Goal: Navigation & Orientation: Find specific page/section

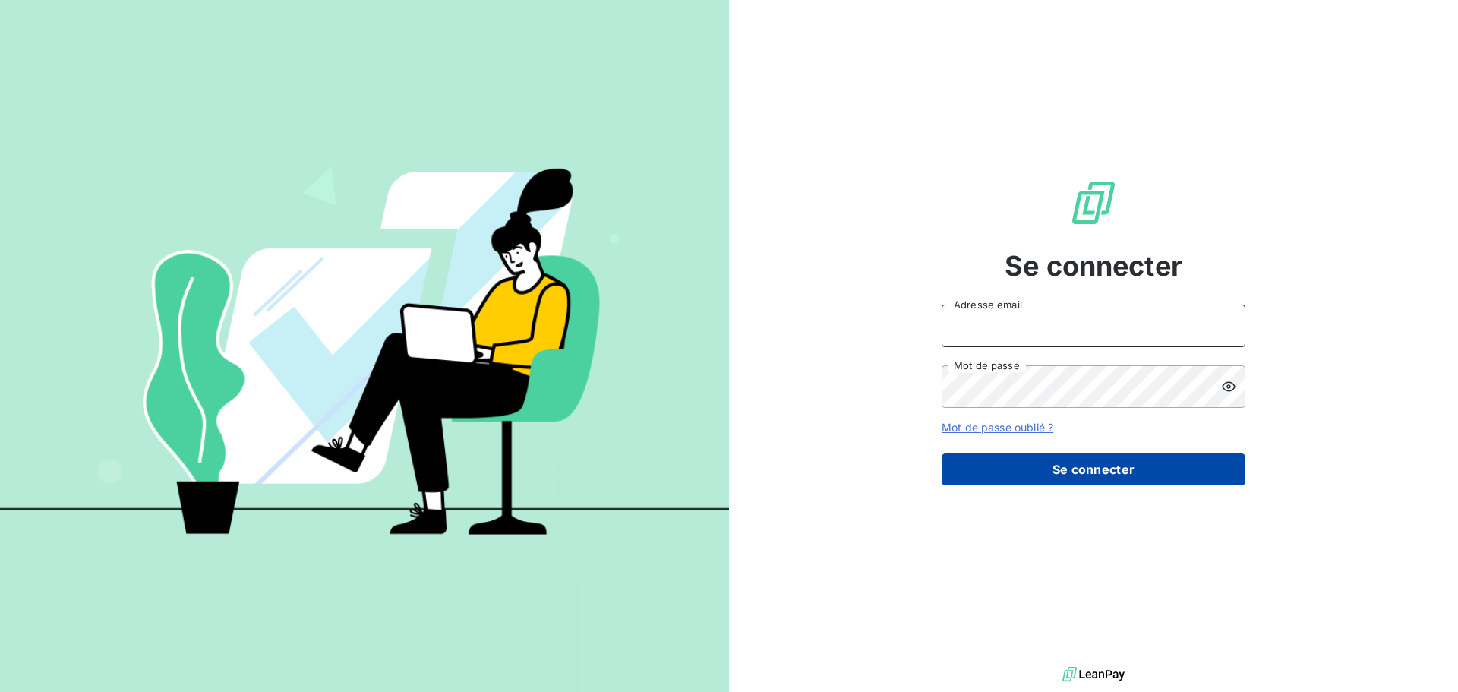
type input "[PERSON_NAME][EMAIL_ADDRESS][DOMAIN_NAME]"
click at [1098, 466] on button "Se connecter" at bounding box center [1094, 469] width 304 height 32
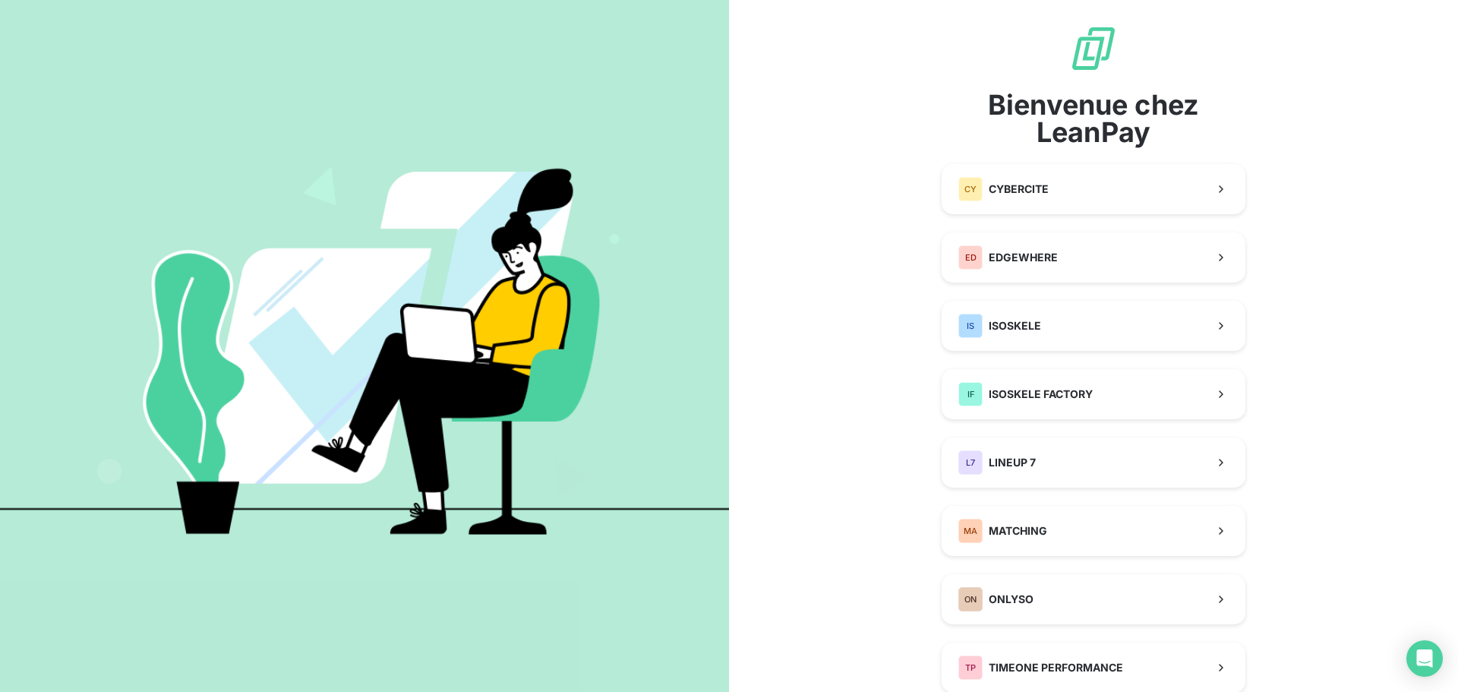
scroll to position [121, 0]
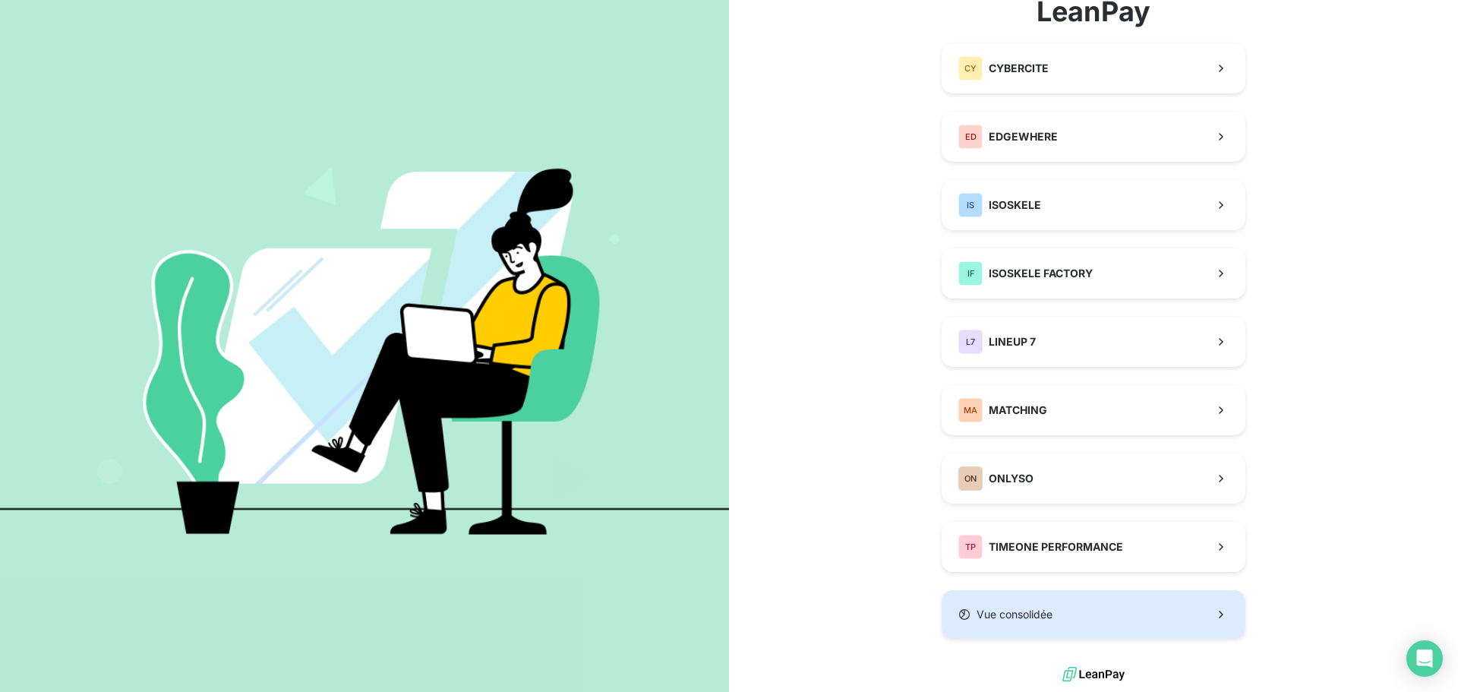
click at [1042, 619] on span "Vue consolidée" at bounding box center [1015, 614] width 76 height 15
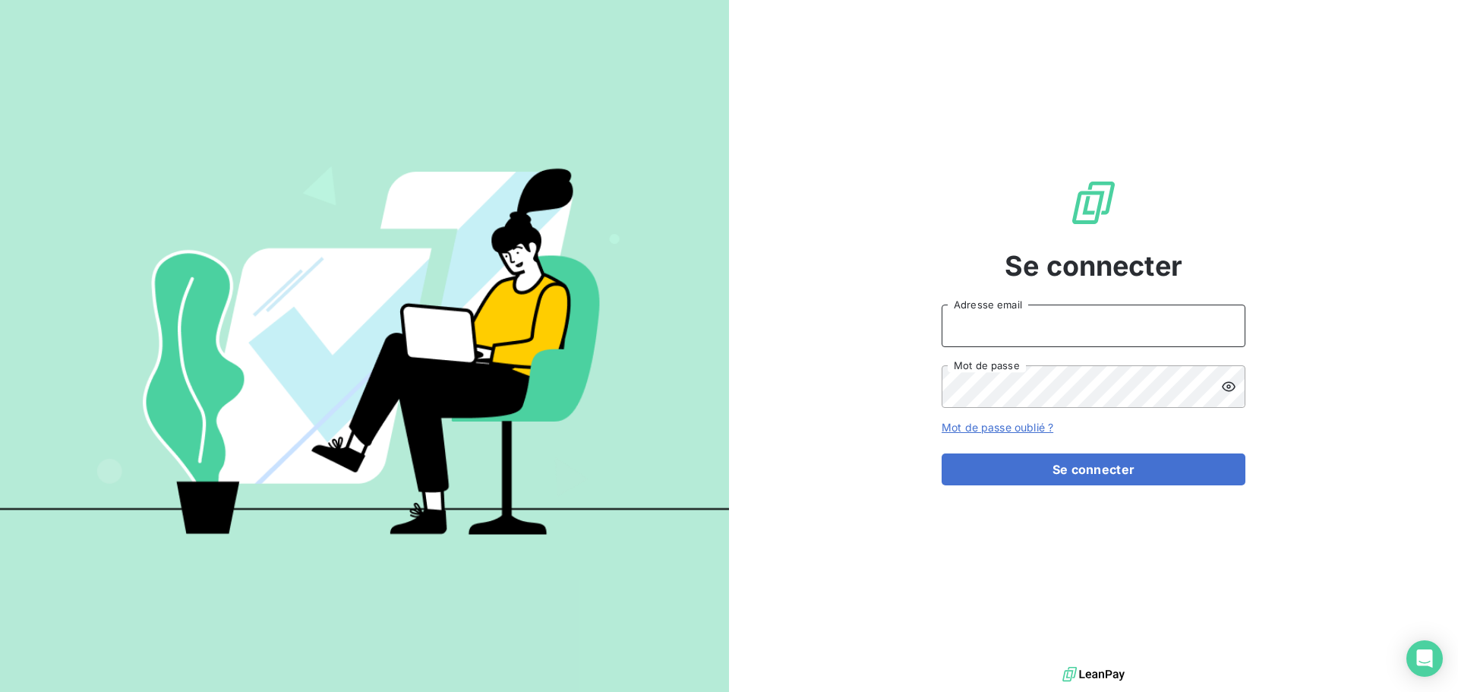
type input "[PERSON_NAME][EMAIL_ADDRESS][DOMAIN_NAME]"
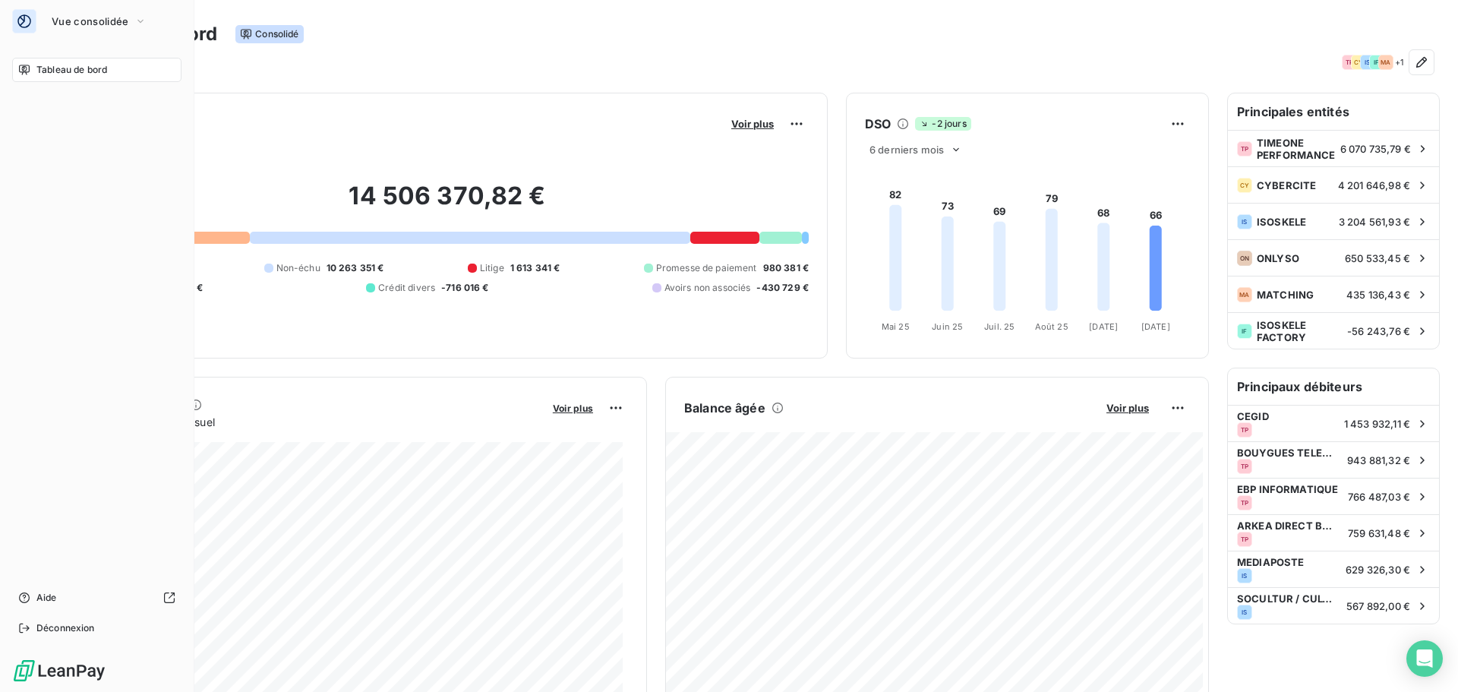
click at [41, 73] on span "Tableau de bord" at bounding box center [71, 70] width 71 height 14
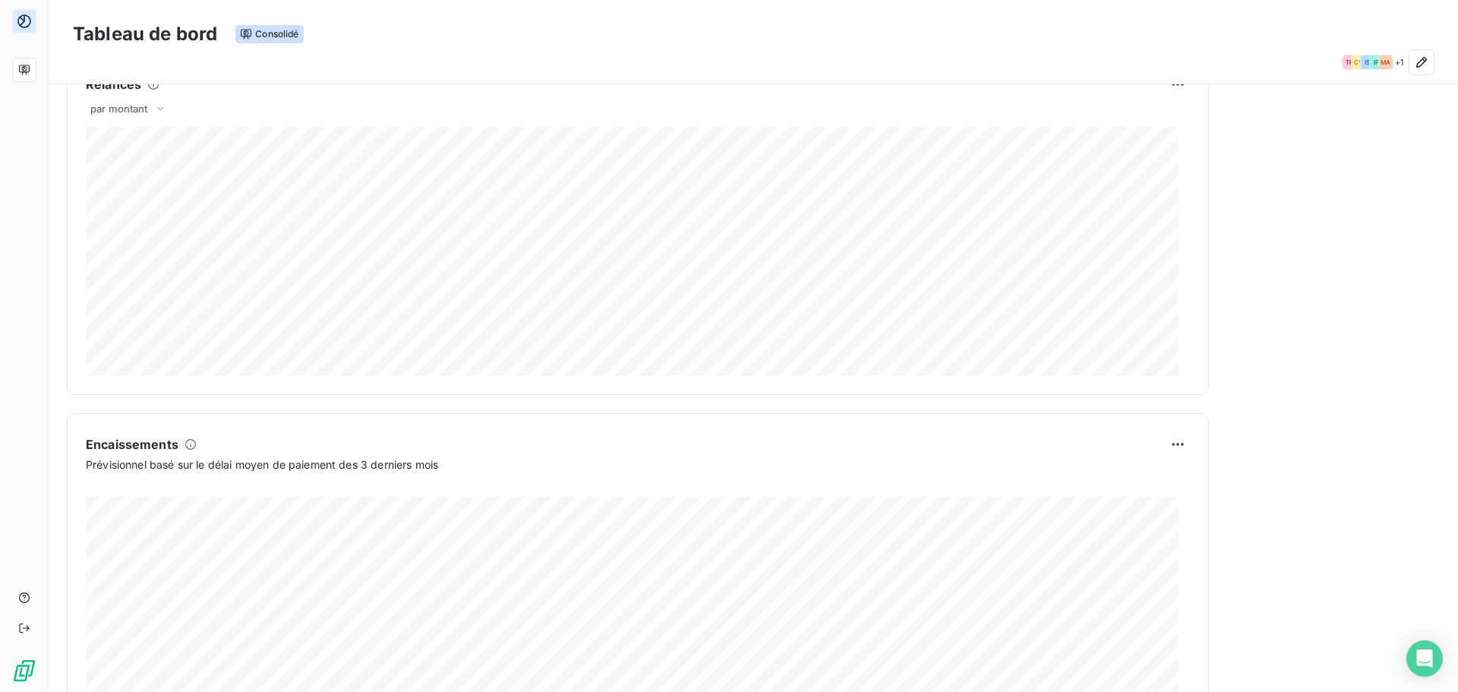
scroll to position [772, 0]
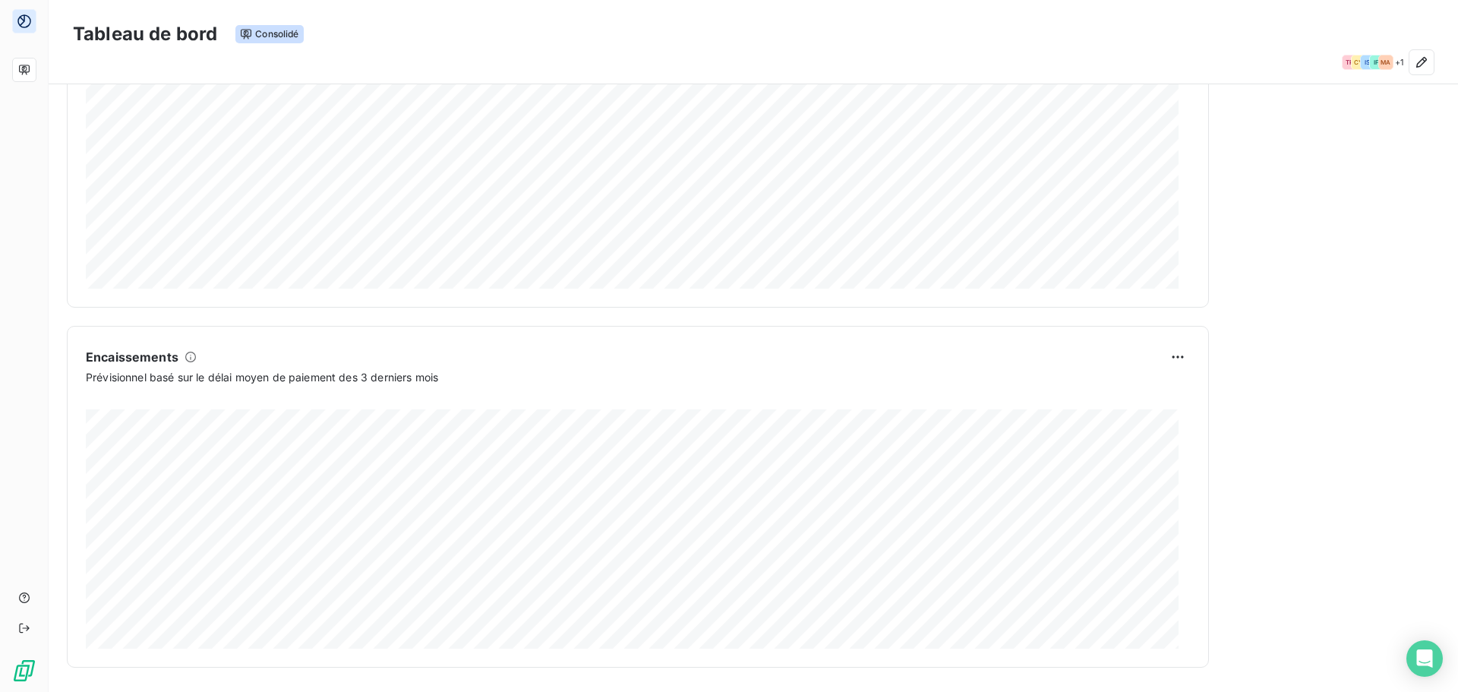
click at [190, 356] on icon at bounding box center [190, 357] width 11 height 11
